Goal: Use online tool/utility: Utilize a website feature to perform a specific function

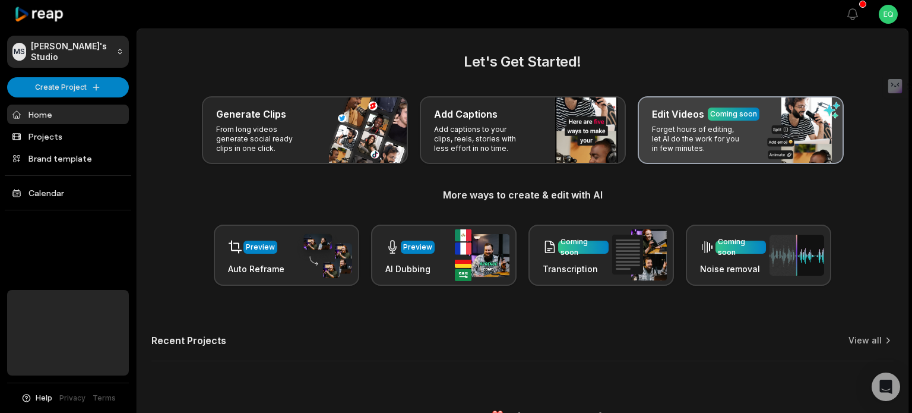
click at [701, 126] on p "Forget hours of editing, let AI do the work for you in few minutes." at bounding box center [698, 139] width 92 height 28
click at [696, 125] on p "Forget hours of editing, let AI do the work for you in few minutes." at bounding box center [698, 139] width 92 height 28
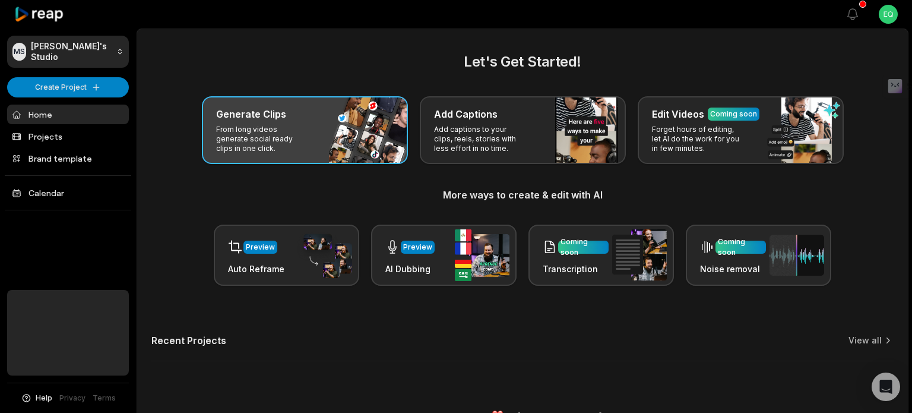
click at [335, 126] on div "Generate Clips From long videos generate social ready clips in one click." at bounding box center [305, 130] width 206 height 68
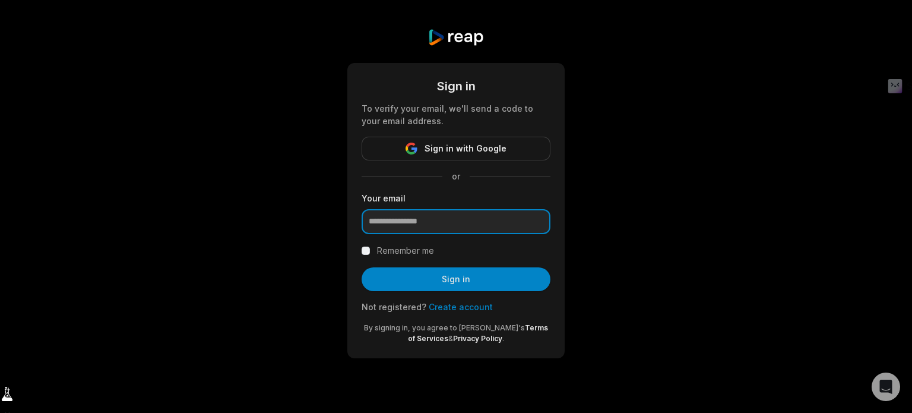
click at [408, 209] on input "email" at bounding box center [456, 221] width 189 height 25
type input "**********"
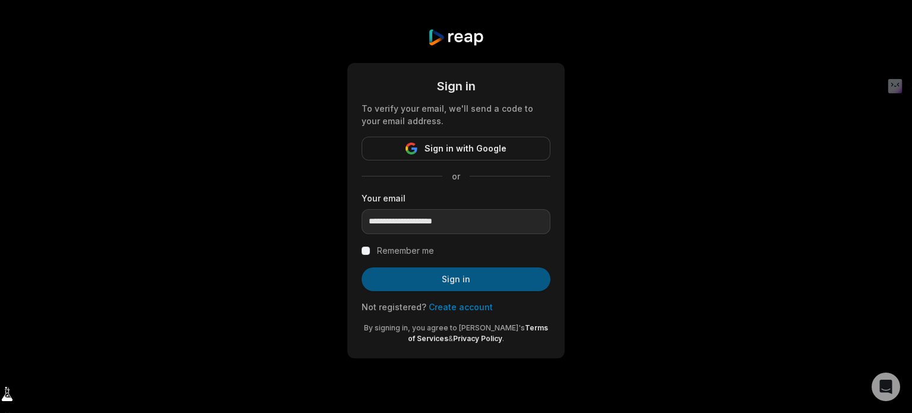
click at [449, 267] on button "Sign in" at bounding box center [456, 279] width 189 height 24
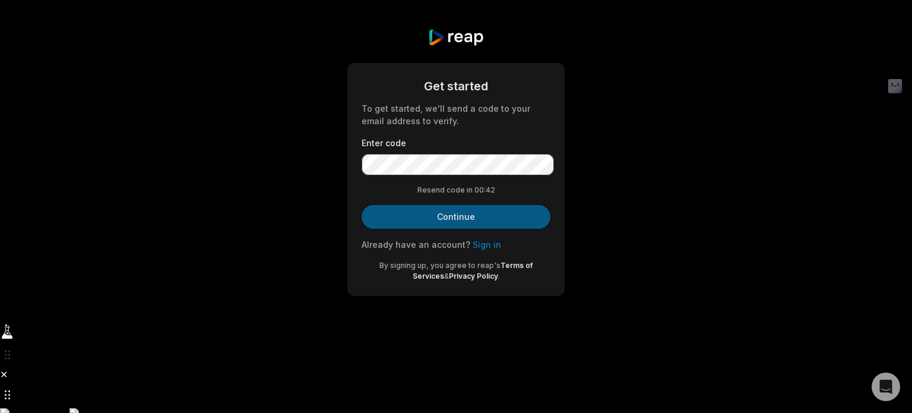
click at [446, 205] on button "Continue" at bounding box center [456, 217] width 189 height 24
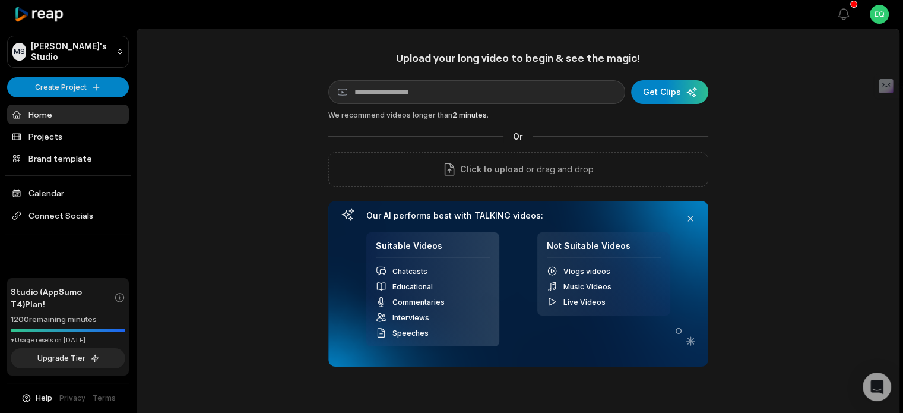
click at [52, 104] on link "Home" at bounding box center [68, 114] width 122 height 20
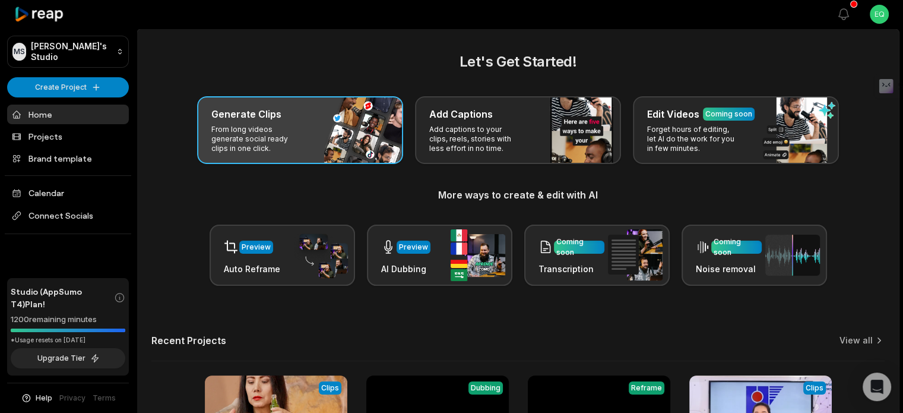
click at [236, 107] on div "Generate Clips" at bounding box center [300, 114] width 178 height 14
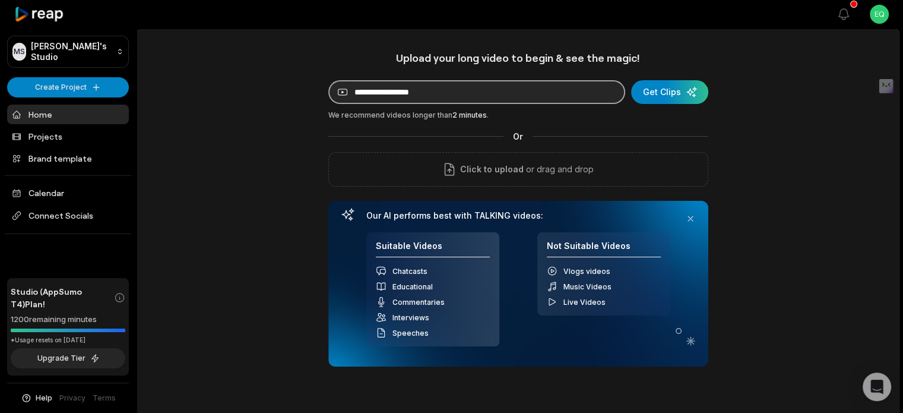
click at [375, 80] on input at bounding box center [476, 92] width 297 height 24
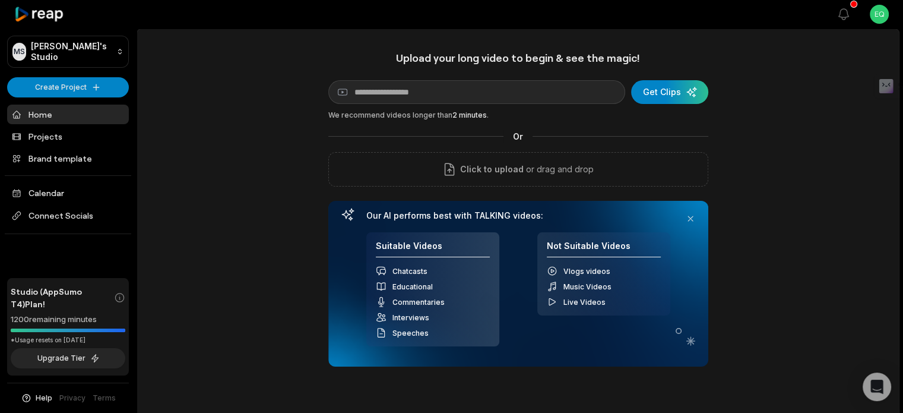
click at [278, 156] on div "Upload your long video to begin & see the magic! YouTube link Get Clips We reco…" at bounding box center [518, 331] width 762 height 560
